Goal: Navigation & Orientation: Understand site structure

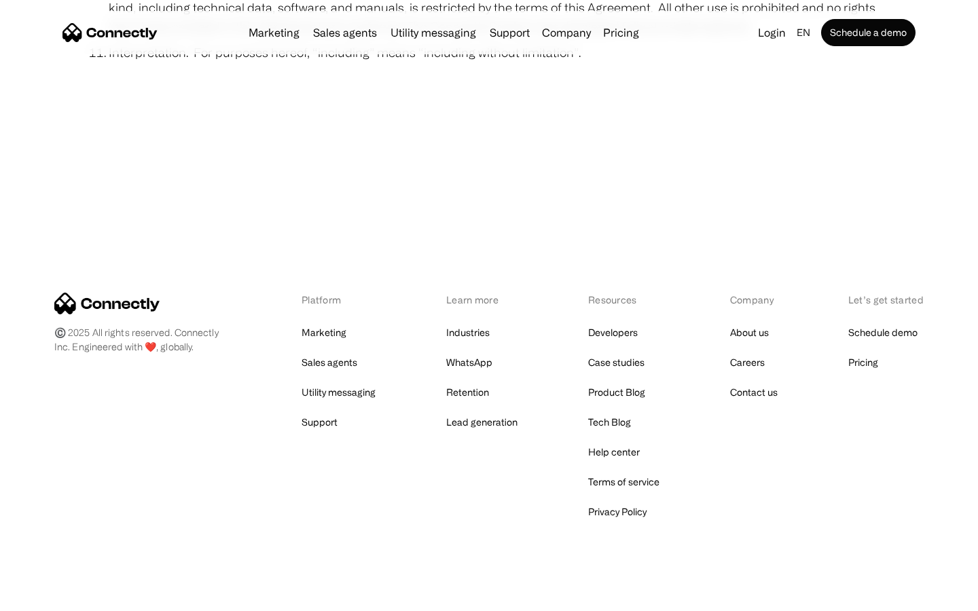
scroll to position [4989, 0]
